Goal: Entertainment & Leisure: Consume media (video, audio)

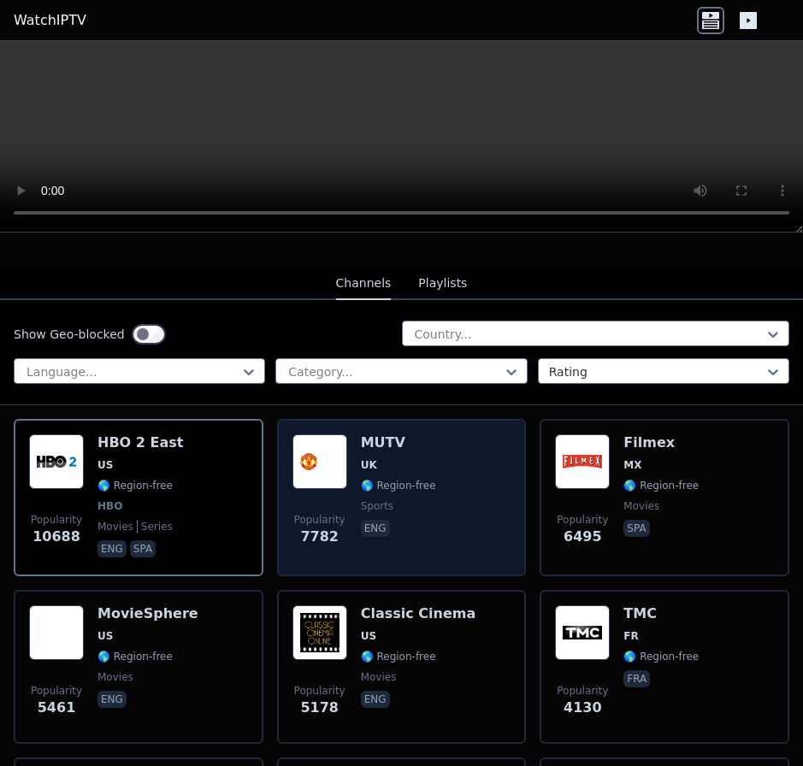
scroll to position [162, 0]
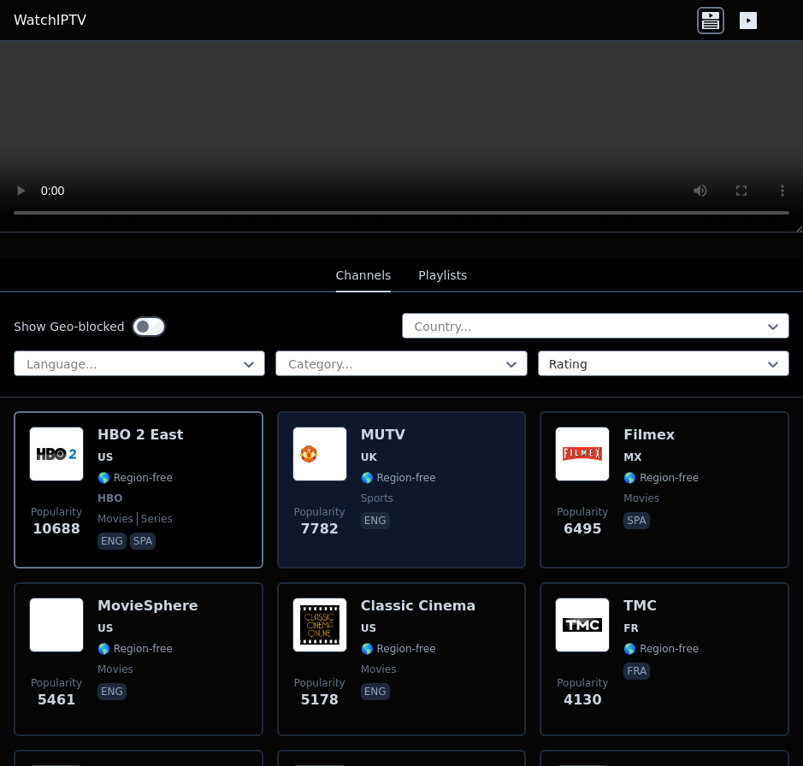
click at [364, 433] on h6 "MUTV" at bounding box center [398, 435] width 75 height 17
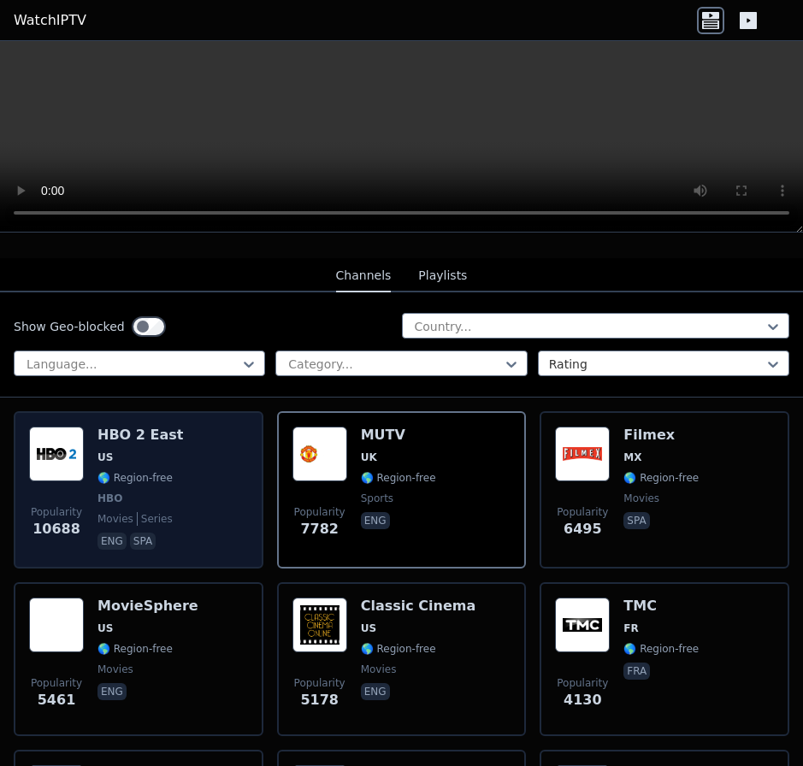
click at [177, 505] on div "Popularity 10688 HBO 2 East US 🌎 Region-free HBO movies series eng spa" at bounding box center [138, 490] width 219 height 127
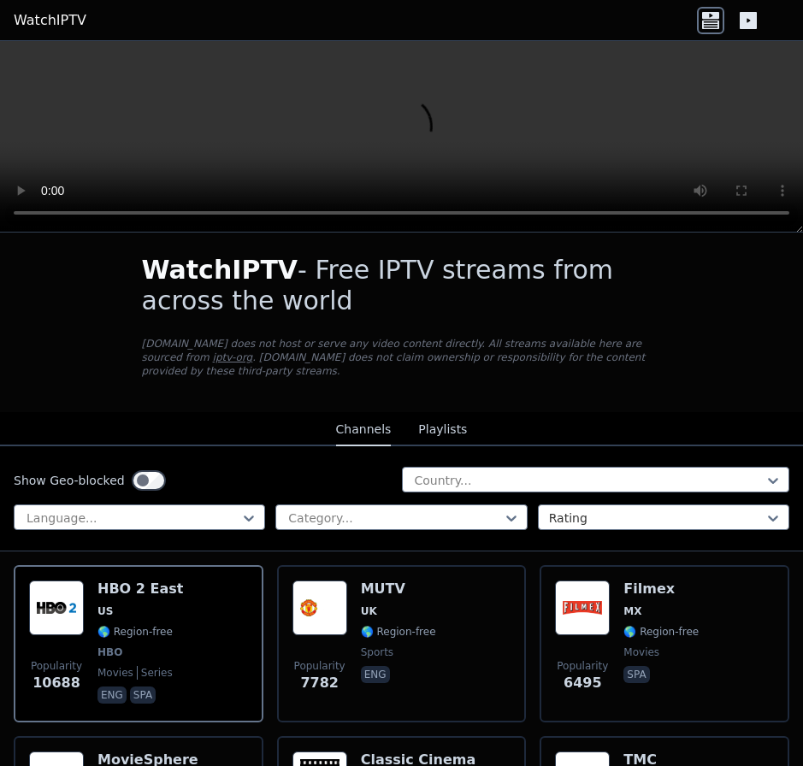
scroll to position [0, 0]
